Goal: Transaction & Acquisition: Book appointment/travel/reservation

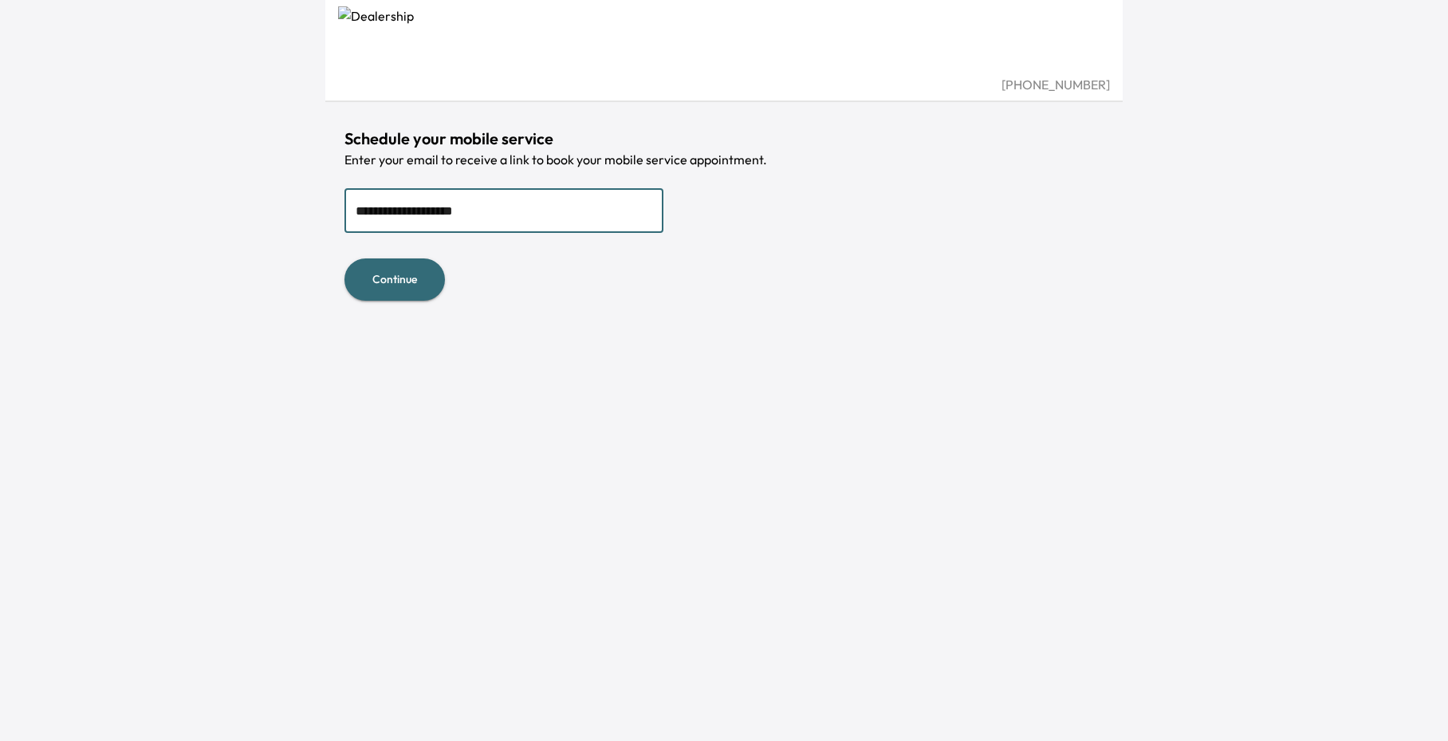
type input "**********"
click at [403, 282] on button "Continue" at bounding box center [395, 279] width 101 height 42
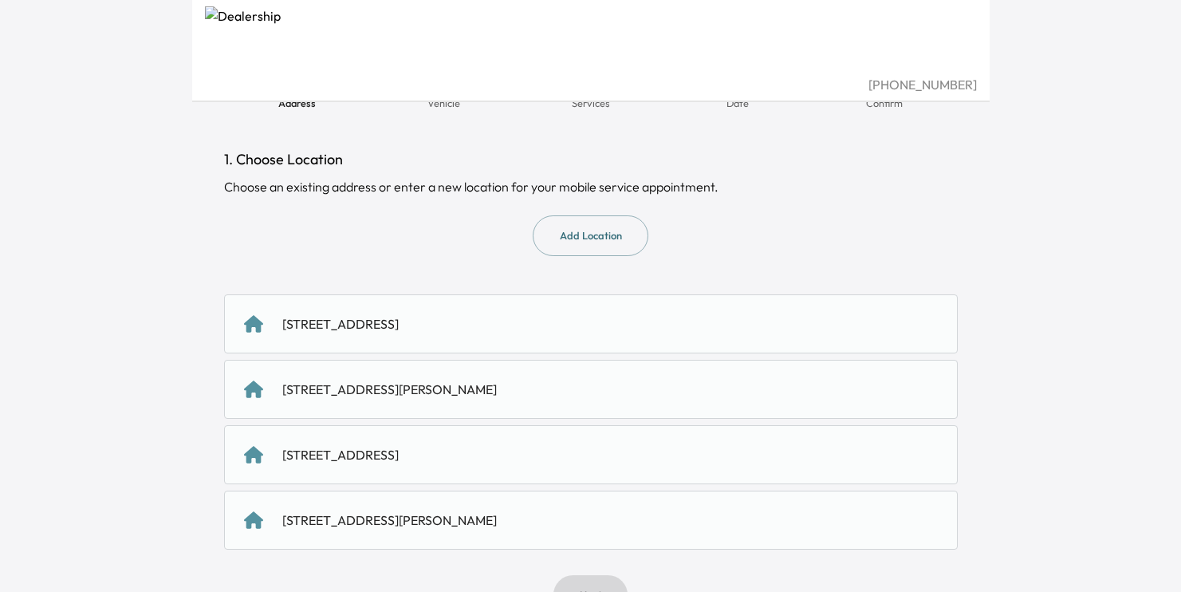
scroll to position [83, 0]
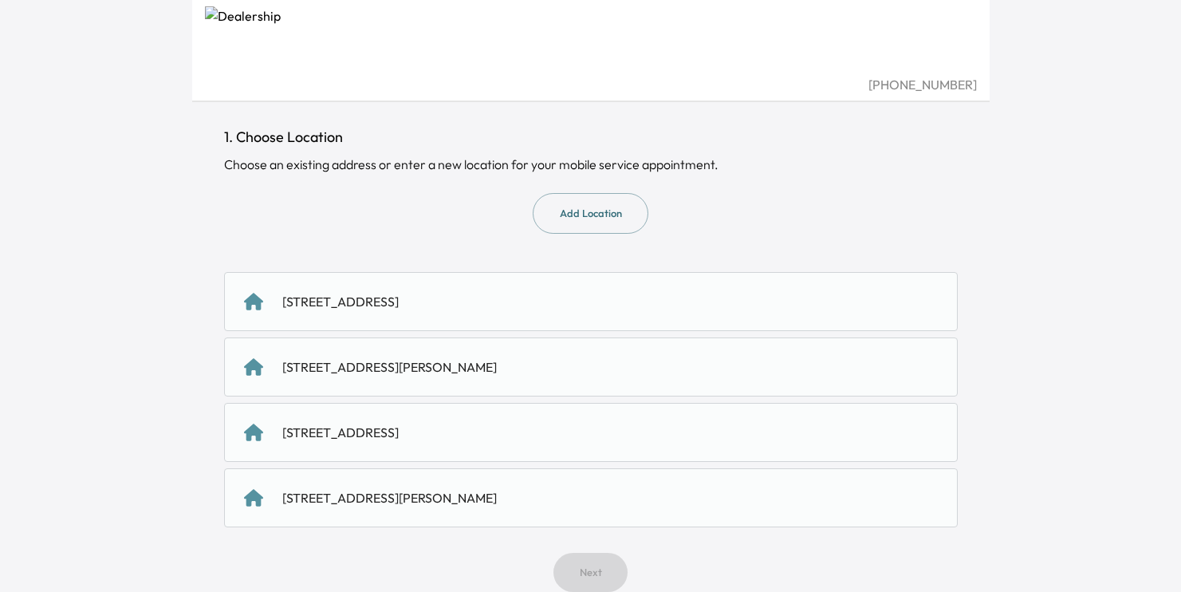
drag, startPoint x: 506, startPoint y: 366, endPoint x: 524, endPoint y: 367, distance: 18.4
click at [497, 366] on div "[STREET_ADDRESS][PERSON_NAME]" at bounding box center [389, 366] width 215 height 19
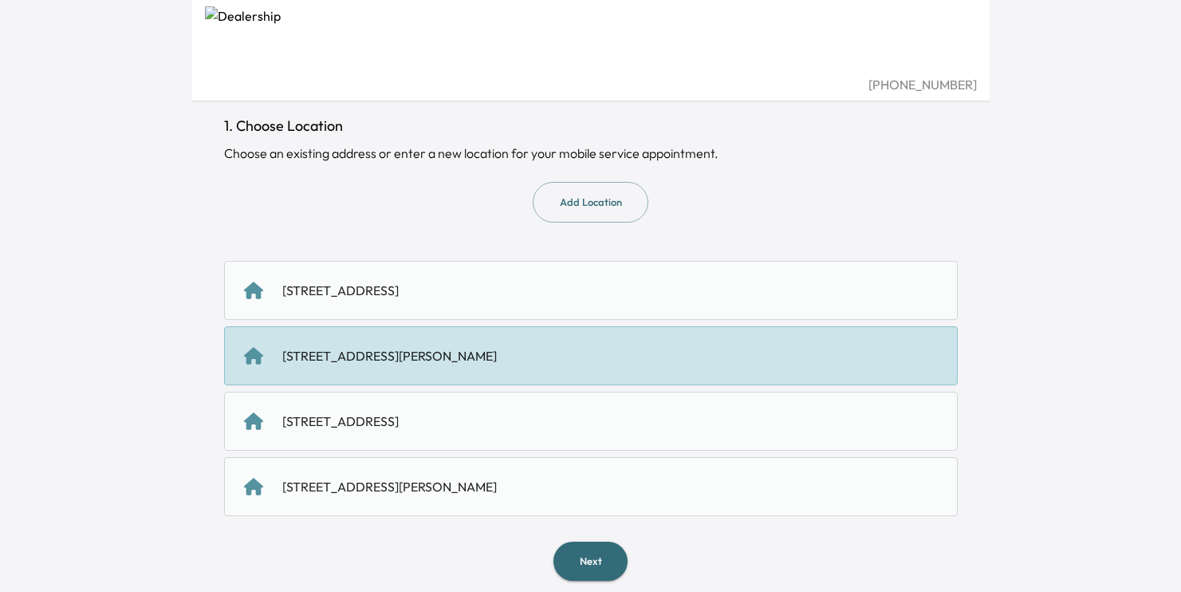
scroll to position [108, 0]
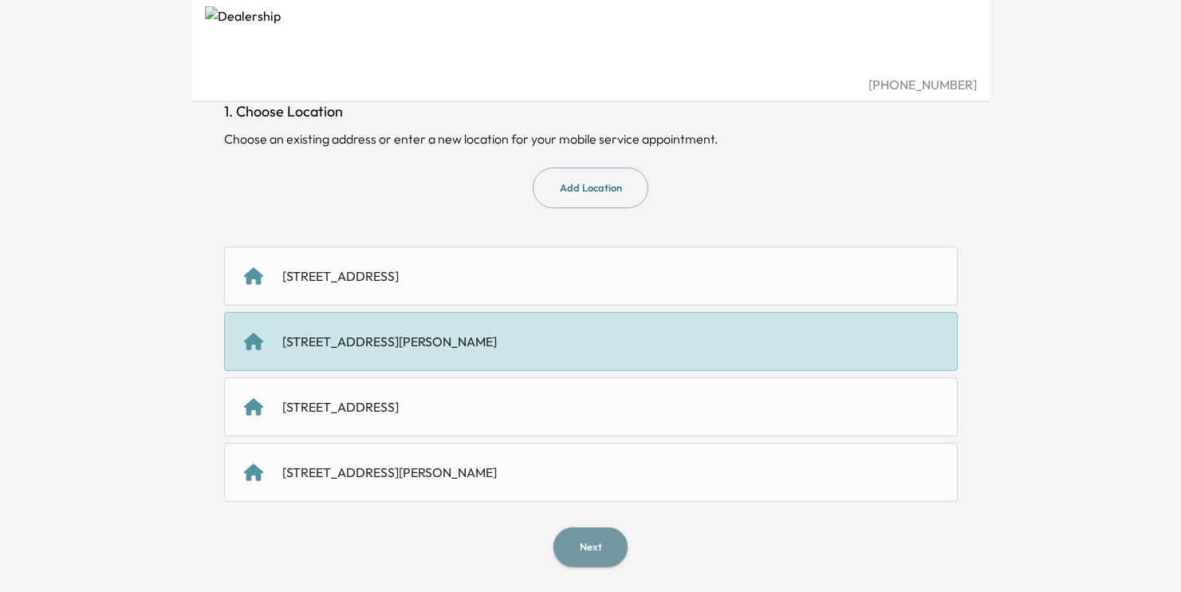
click at [596, 550] on button "Next" at bounding box center [591, 546] width 74 height 39
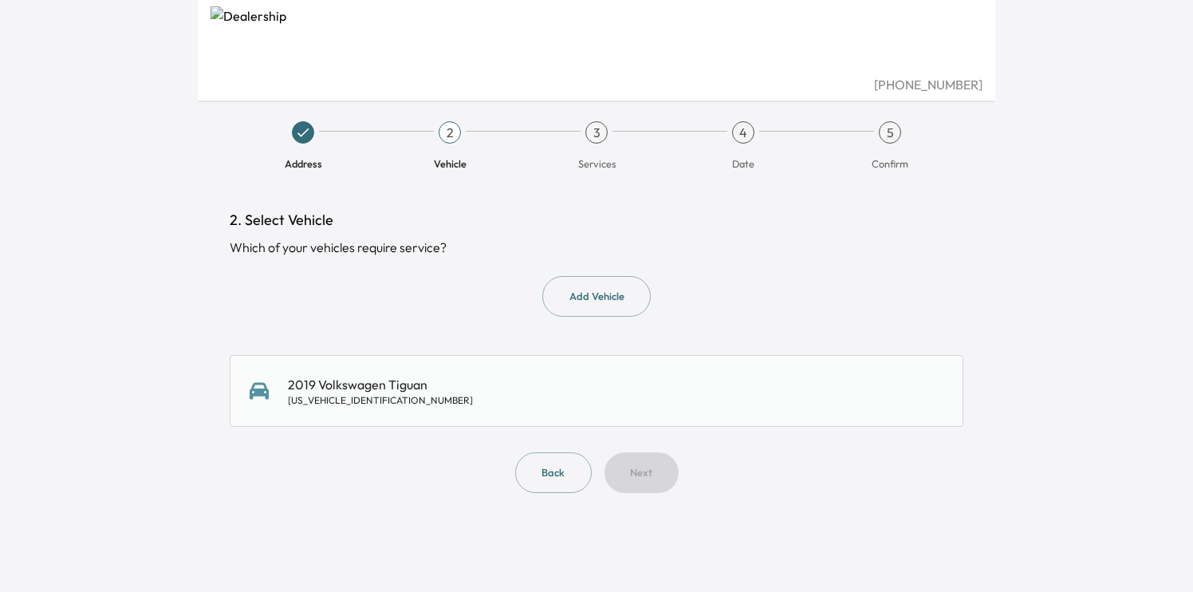
click at [439, 397] on div "2019 Volkswagen Tiguan [US_VEHICLE_IDENTIFICATION_NUMBER]" at bounding box center [597, 391] width 694 height 32
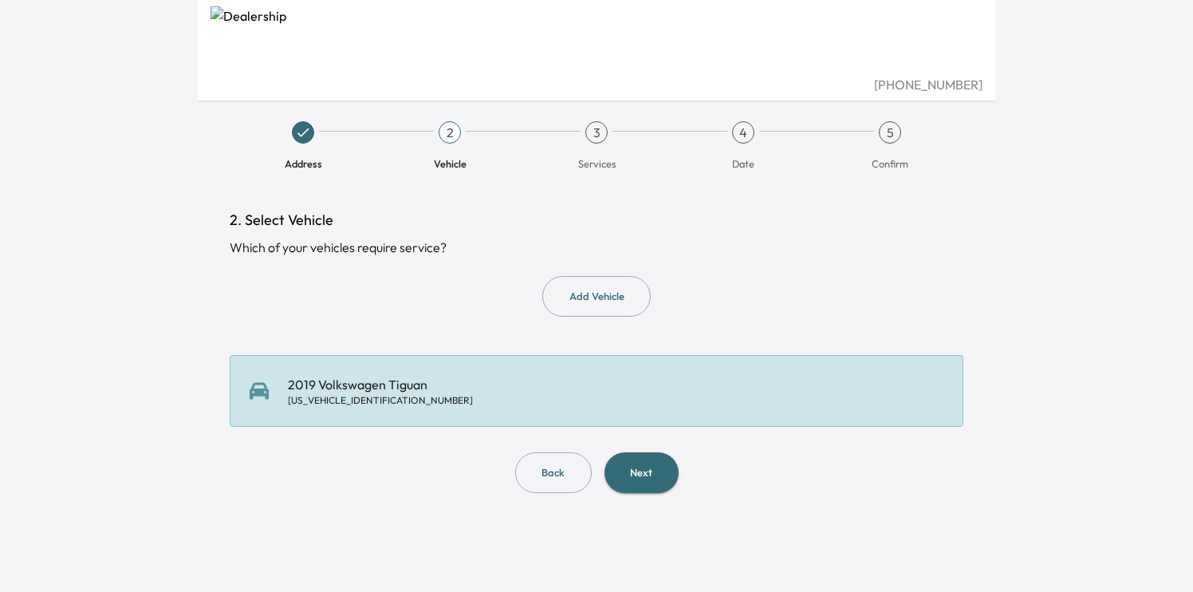
click at [647, 472] on button "Next" at bounding box center [642, 472] width 74 height 41
